Goal: Task Accomplishment & Management: Manage account settings

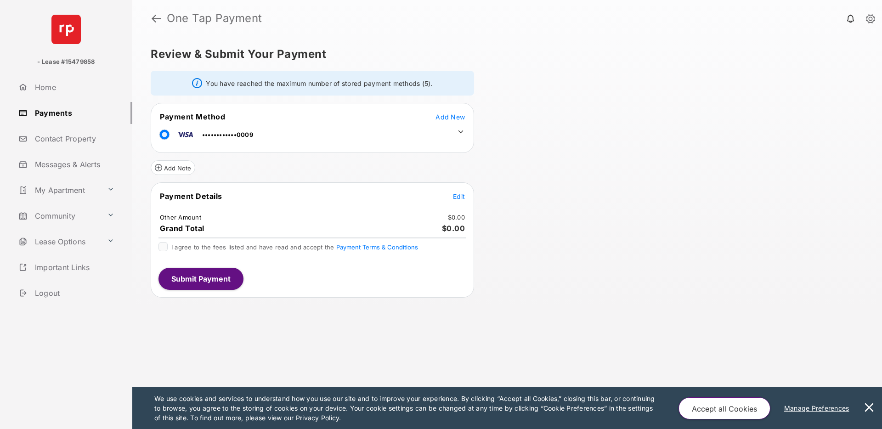
click at [461, 133] on icon at bounding box center [460, 131] width 5 height 3
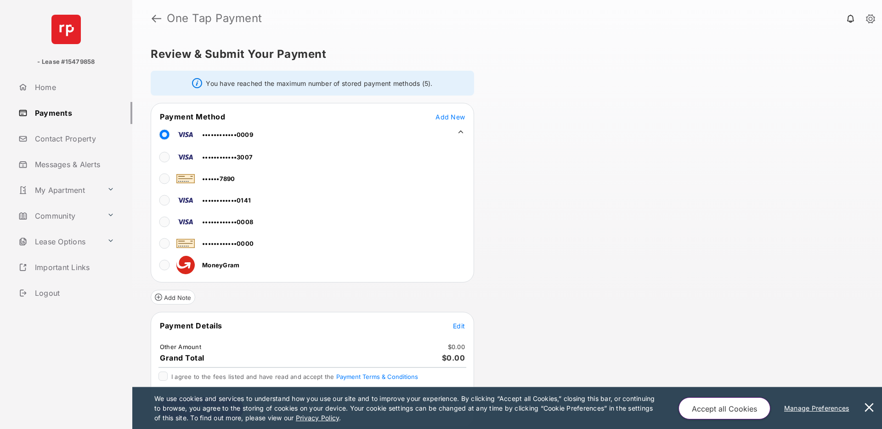
click at [52, 113] on link "Payments" at bounding box center [74, 113] width 118 height 22
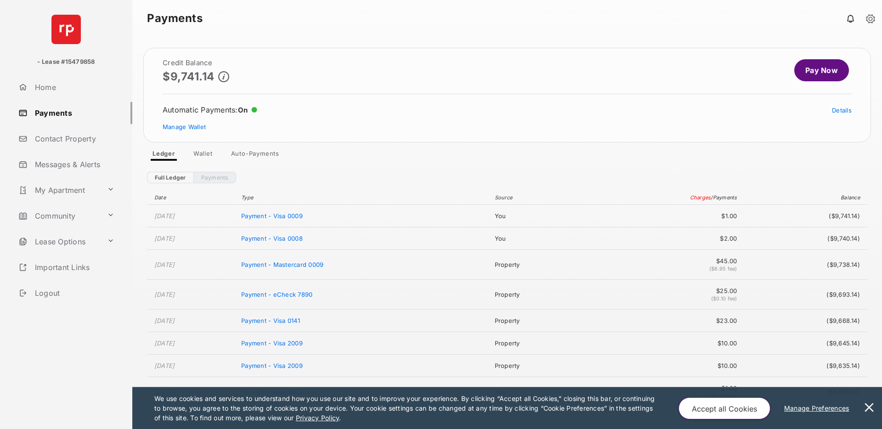
click at [248, 155] on link "Auto-Payments" at bounding box center [255, 155] width 63 height 11
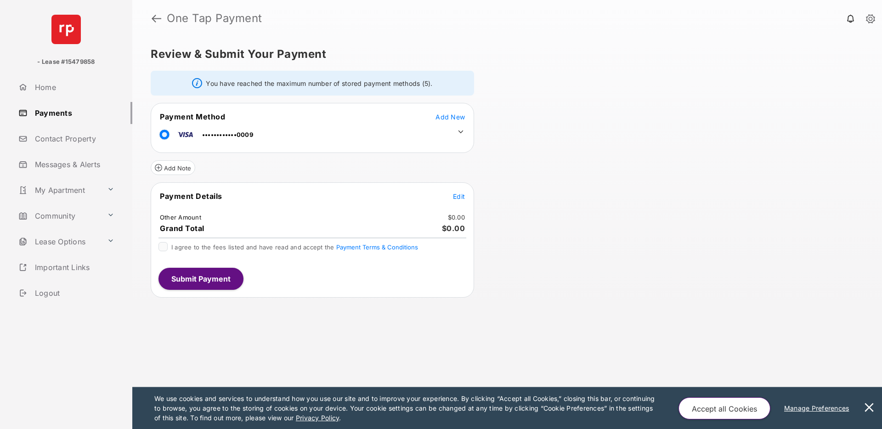
click at [459, 131] on icon at bounding box center [460, 131] width 5 height 3
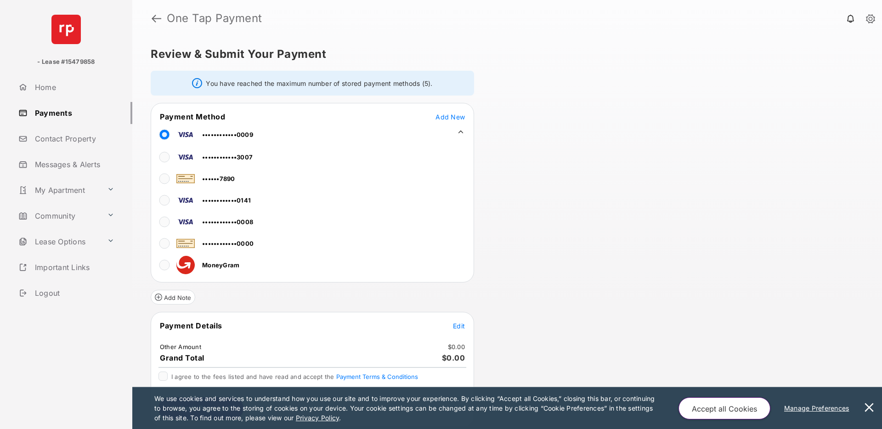
click at [459, 130] on icon at bounding box center [460, 132] width 8 height 8
